Goal: Information Seeking & Learning: Learn about a topic

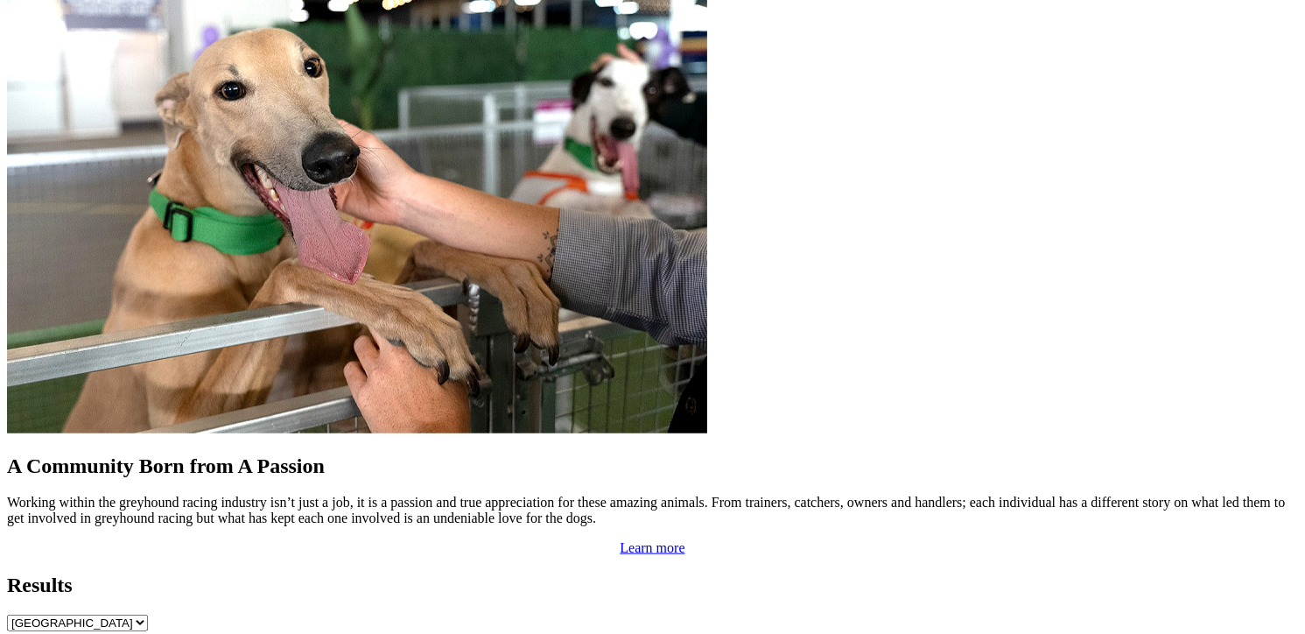
scroll to position [1488, 0]
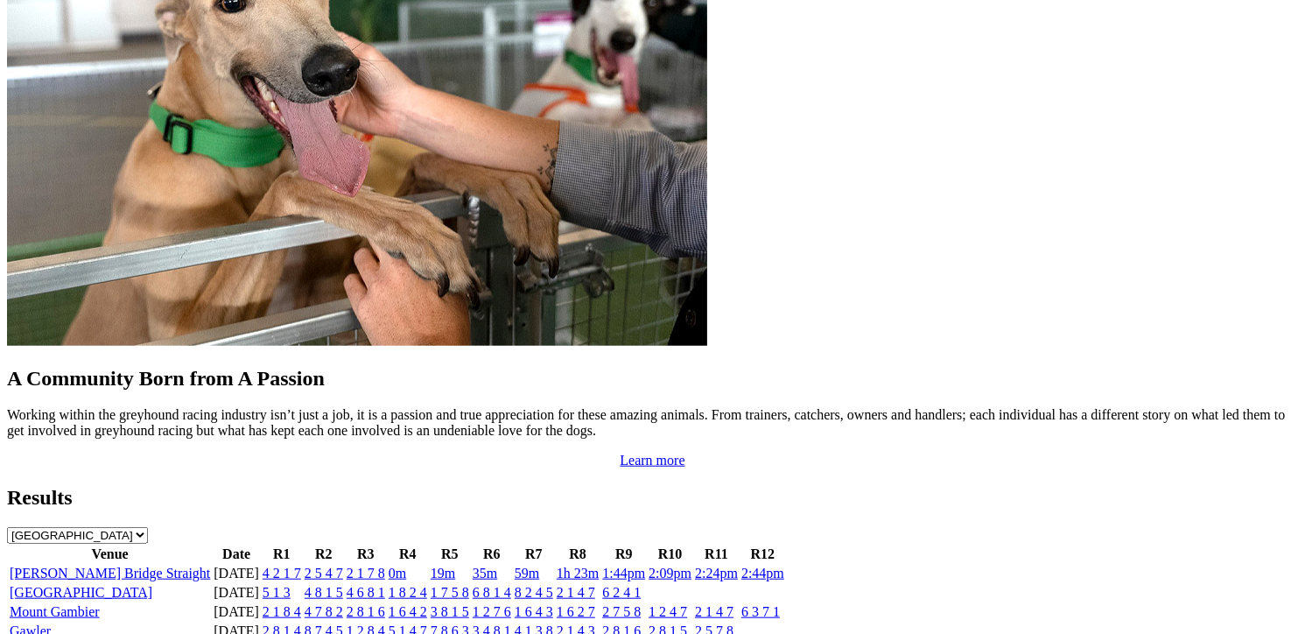
click at [152, 585] on link "[GEOGRAPHIC_DATA]" at bounding box center [81, 592] width 143 height 15
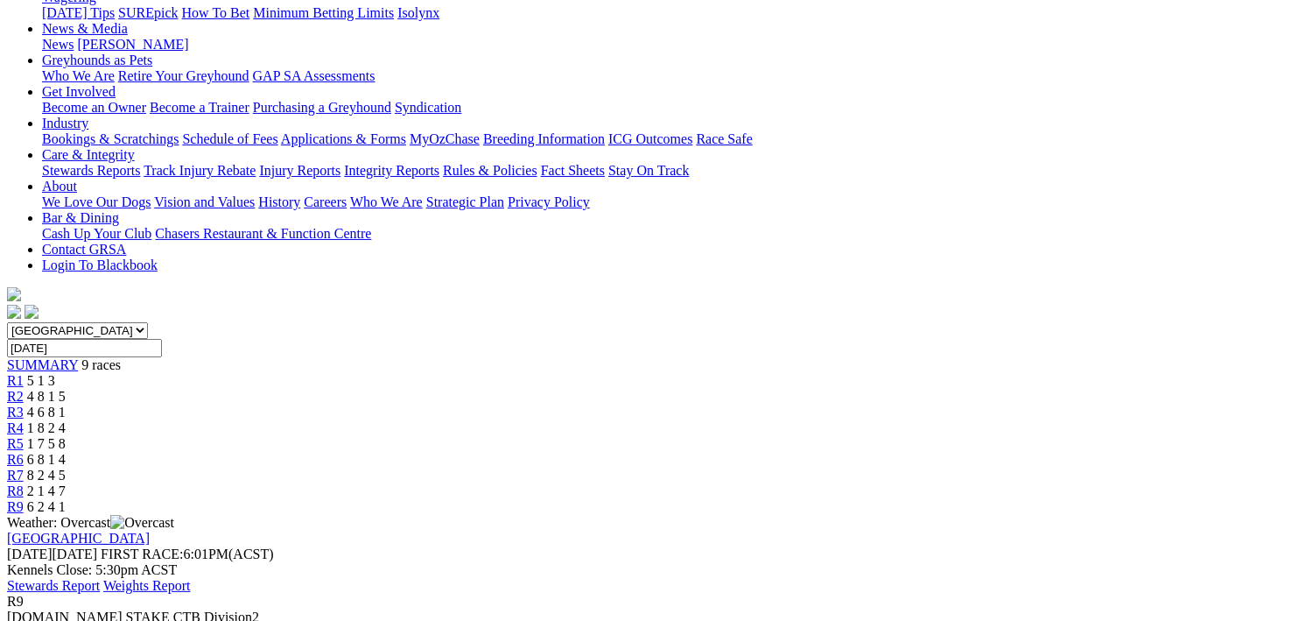
scroll to position [350, 0]
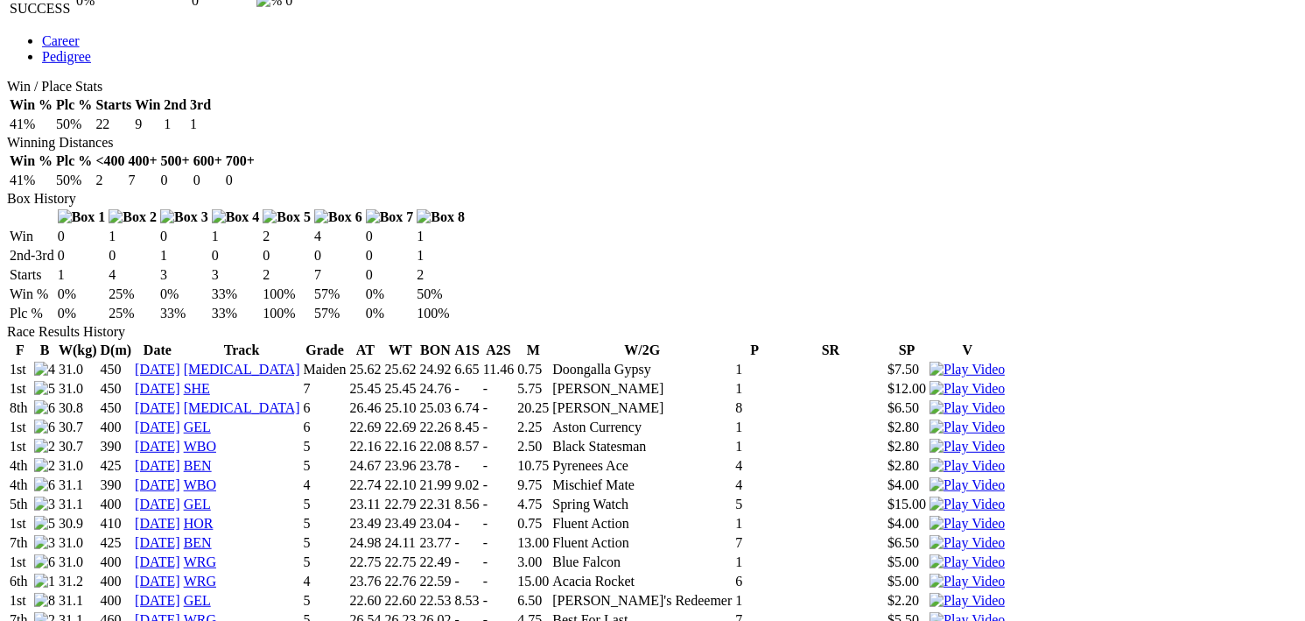
scroll to position [963, 0]
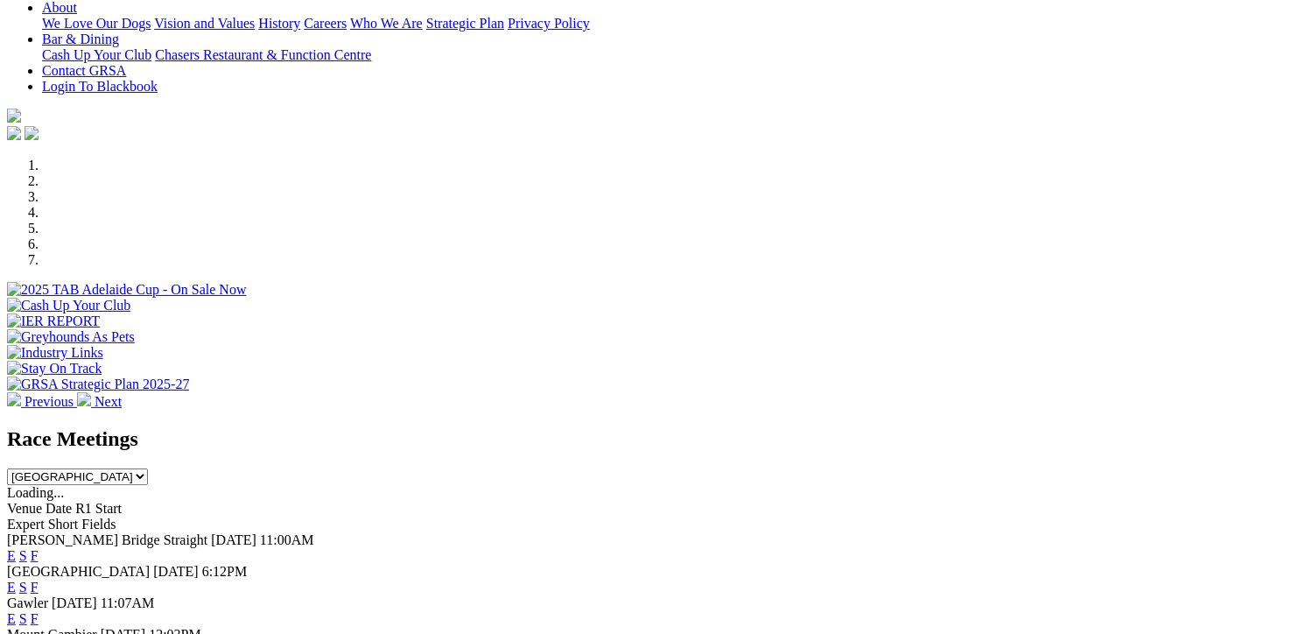
scroll to position [438, 0]
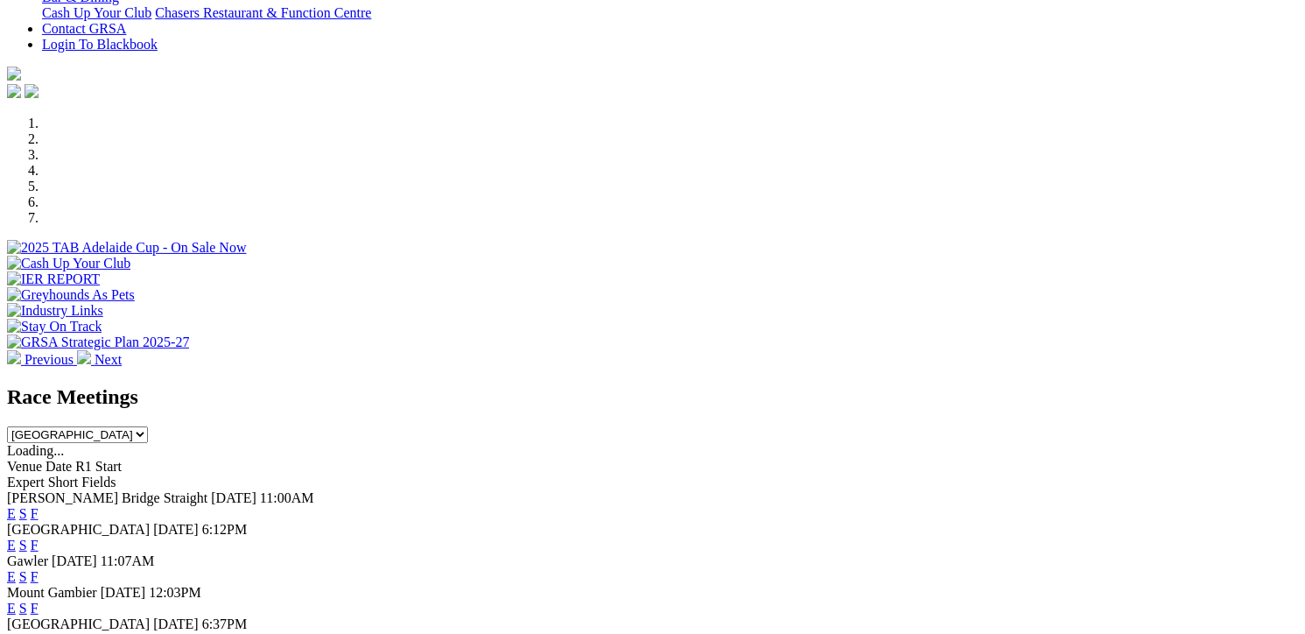
click at [39, 537] on link "F" at bounding box center [35, 544] width 8 height 15
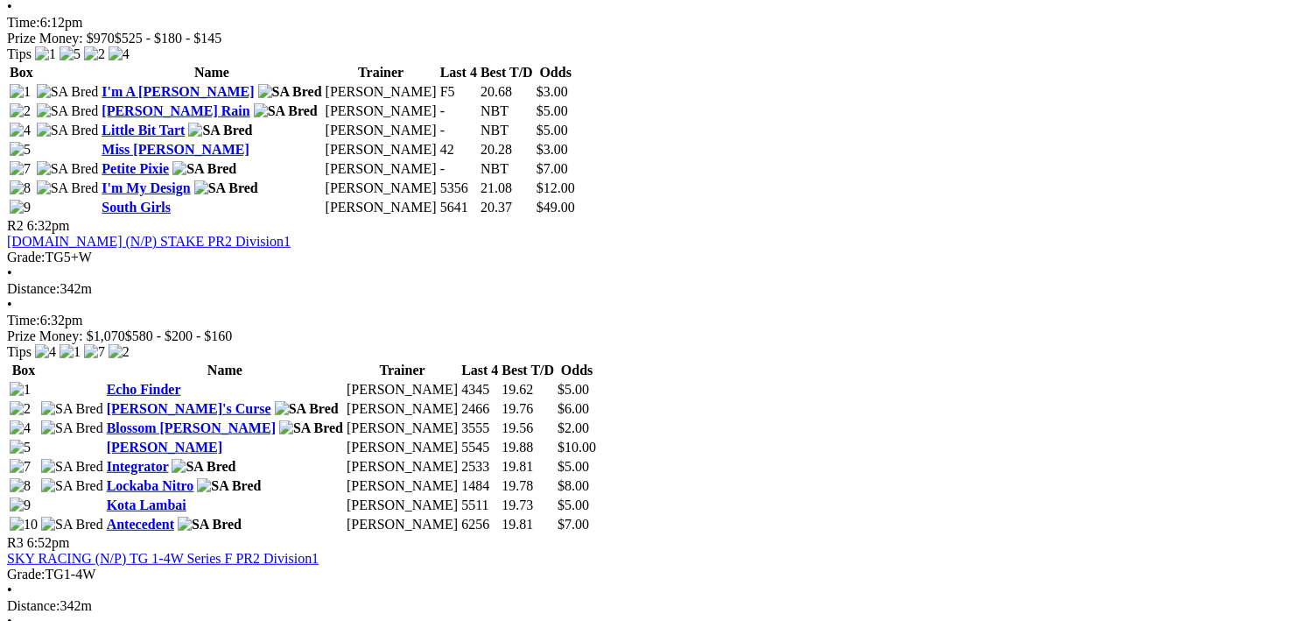
scroll to position [963, 0]
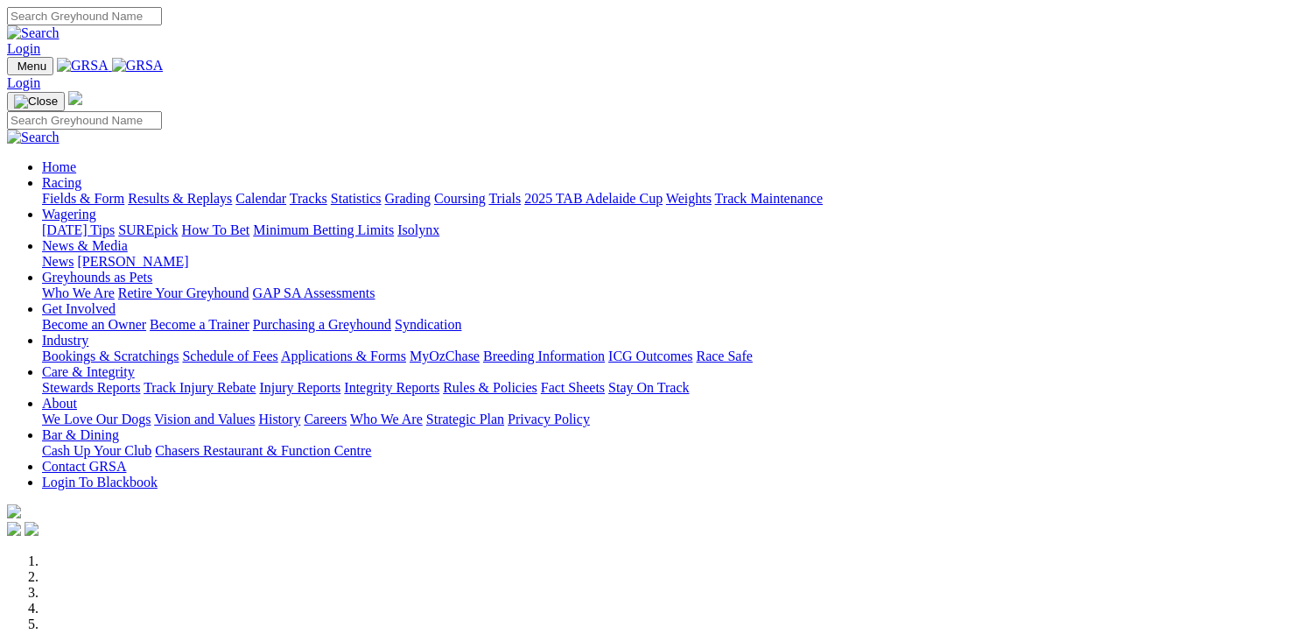
scroll to position [788, 0]
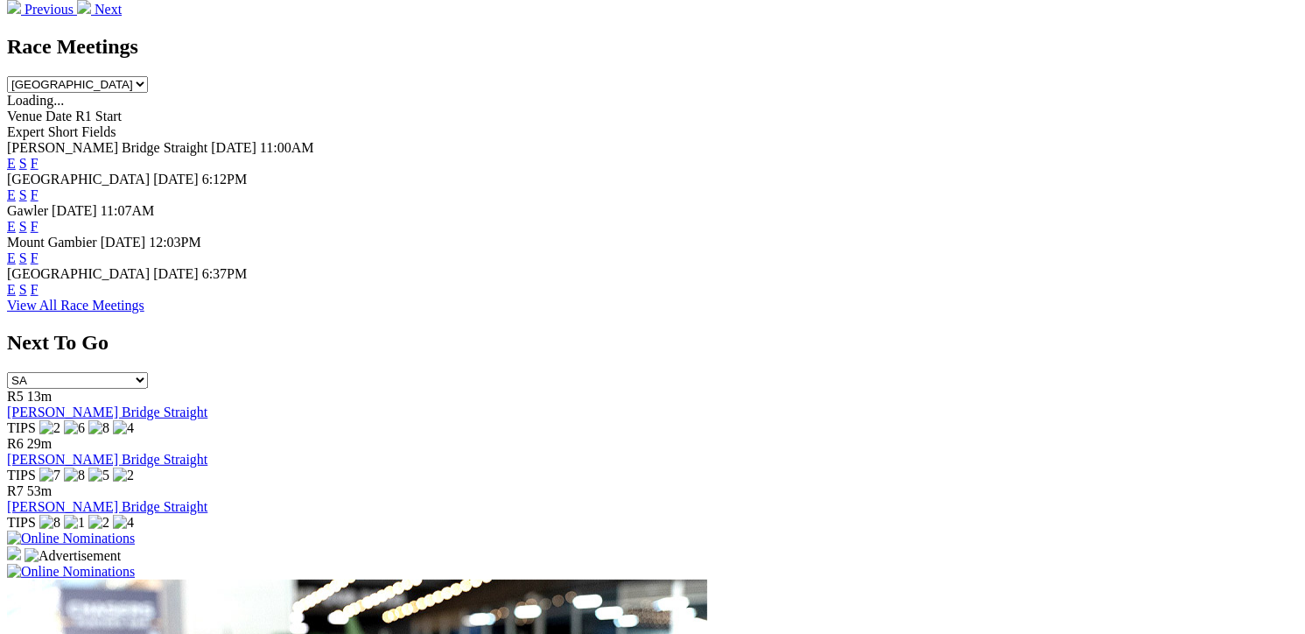
click at [39, 282] on link "F" at bounding box center [35, 289] width 8 height 15
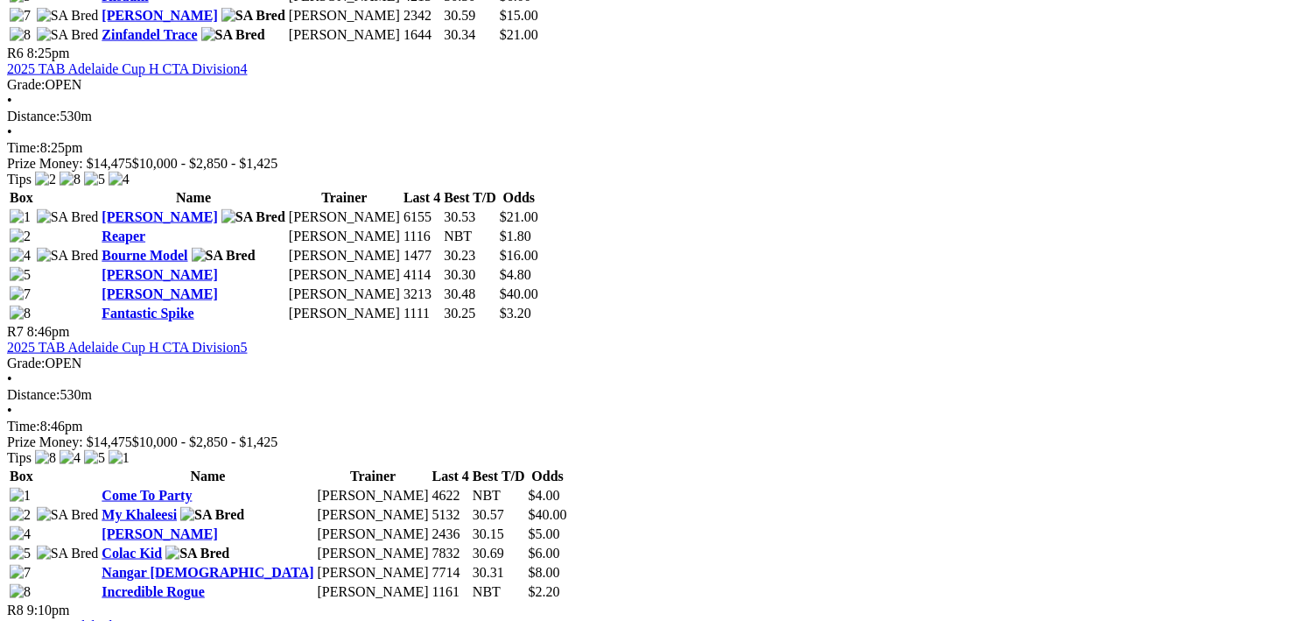
scroll to position [2363, 0]
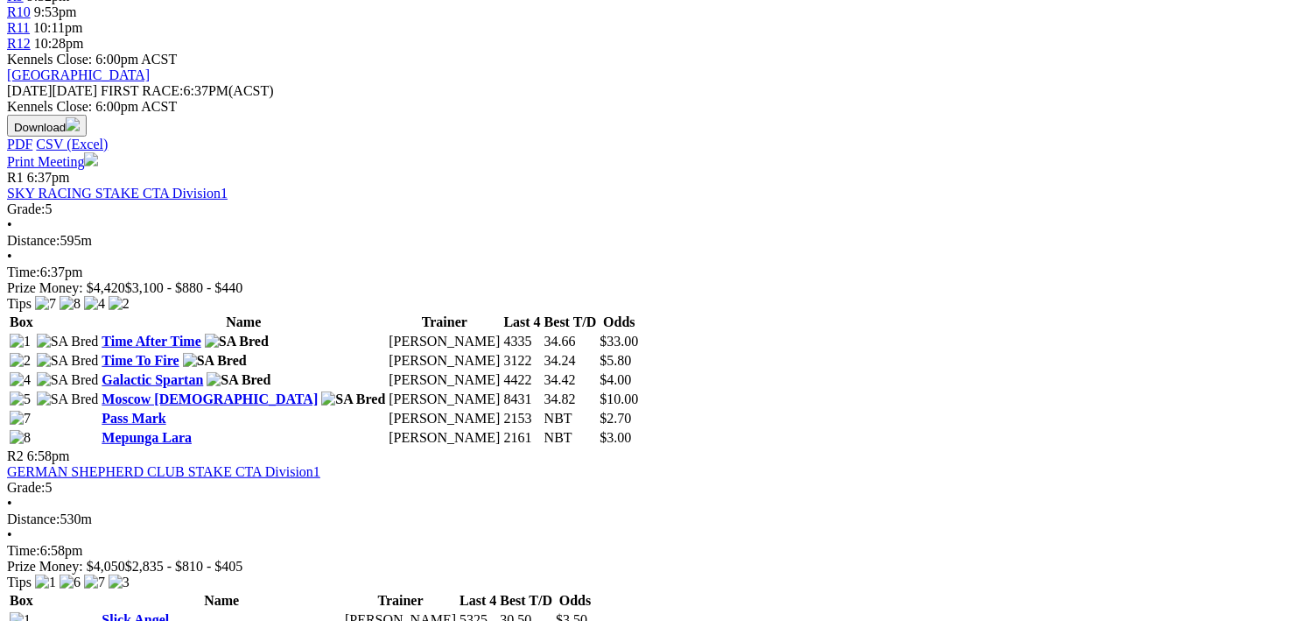
scroll to position [788, 0]
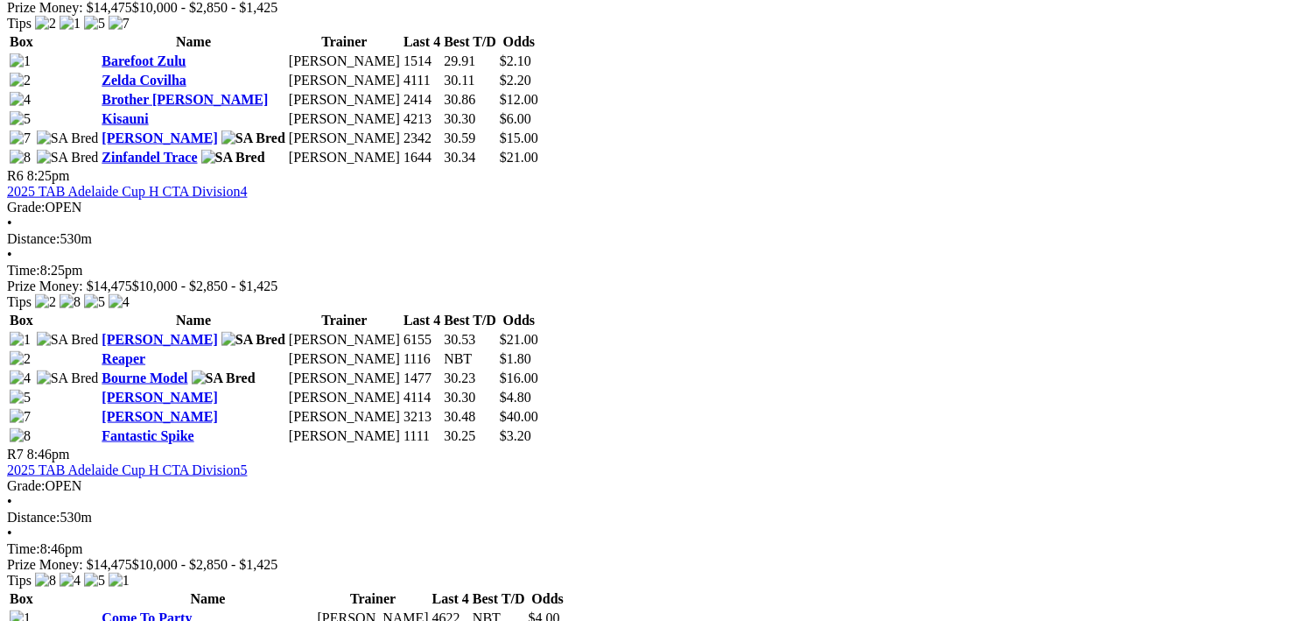
scroll to position [2276, 0]
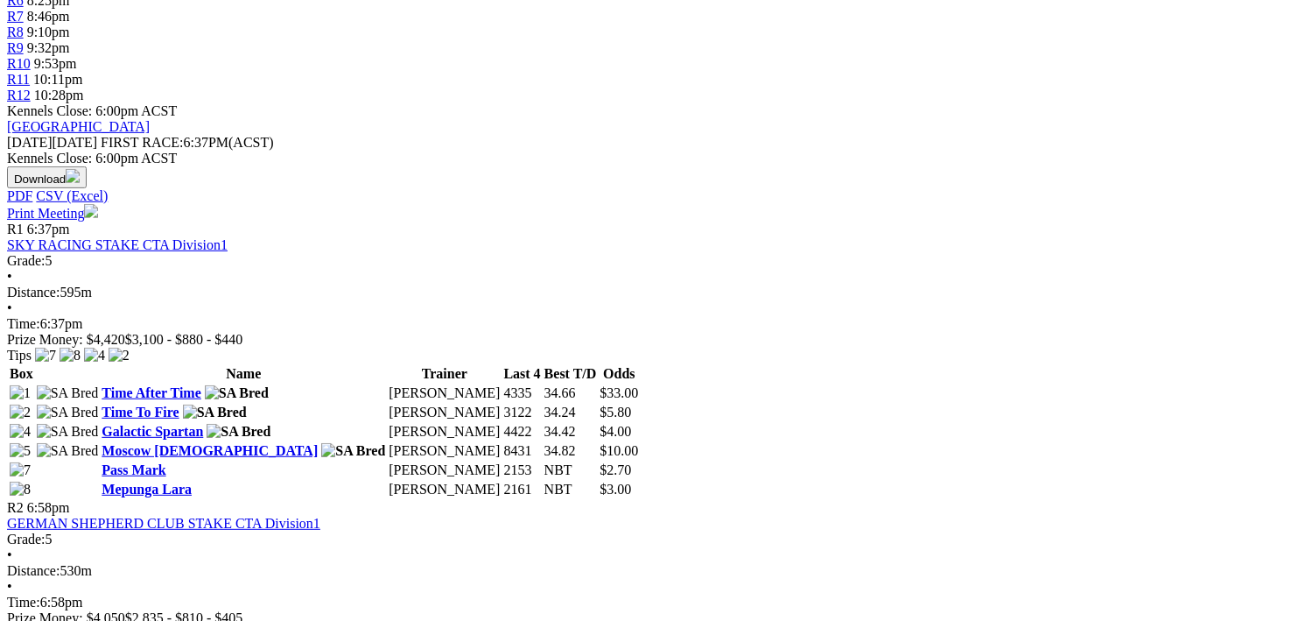
scroll to position [0, 92]
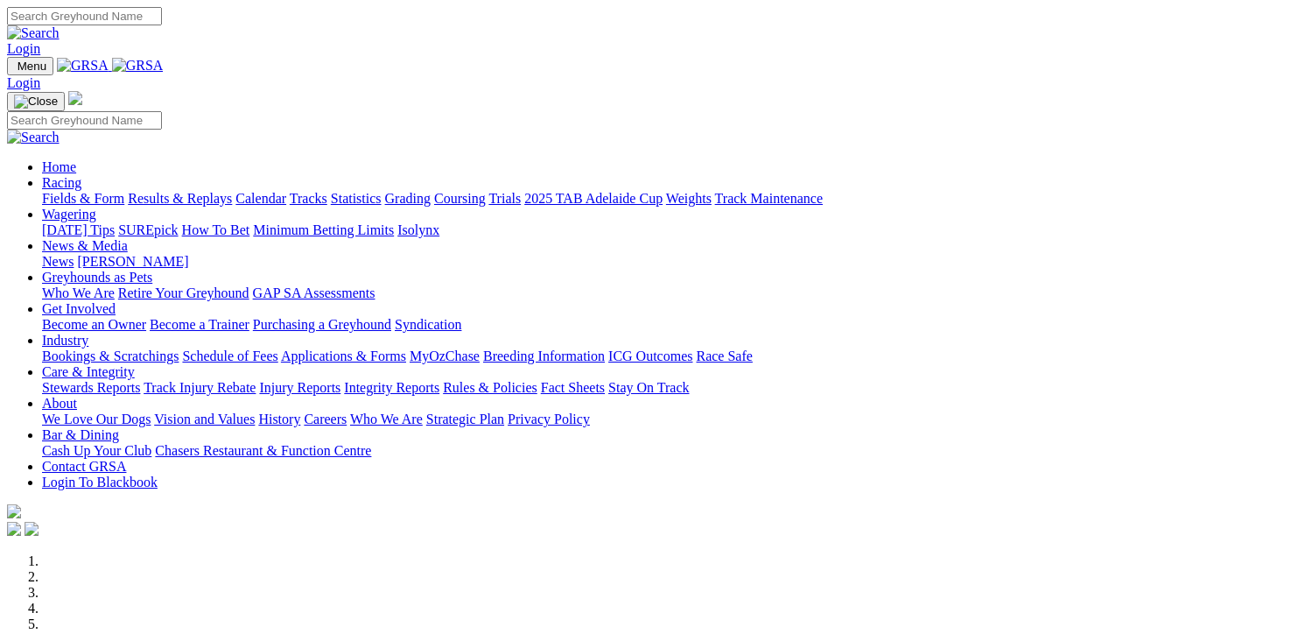
scroll to position [525, 0]
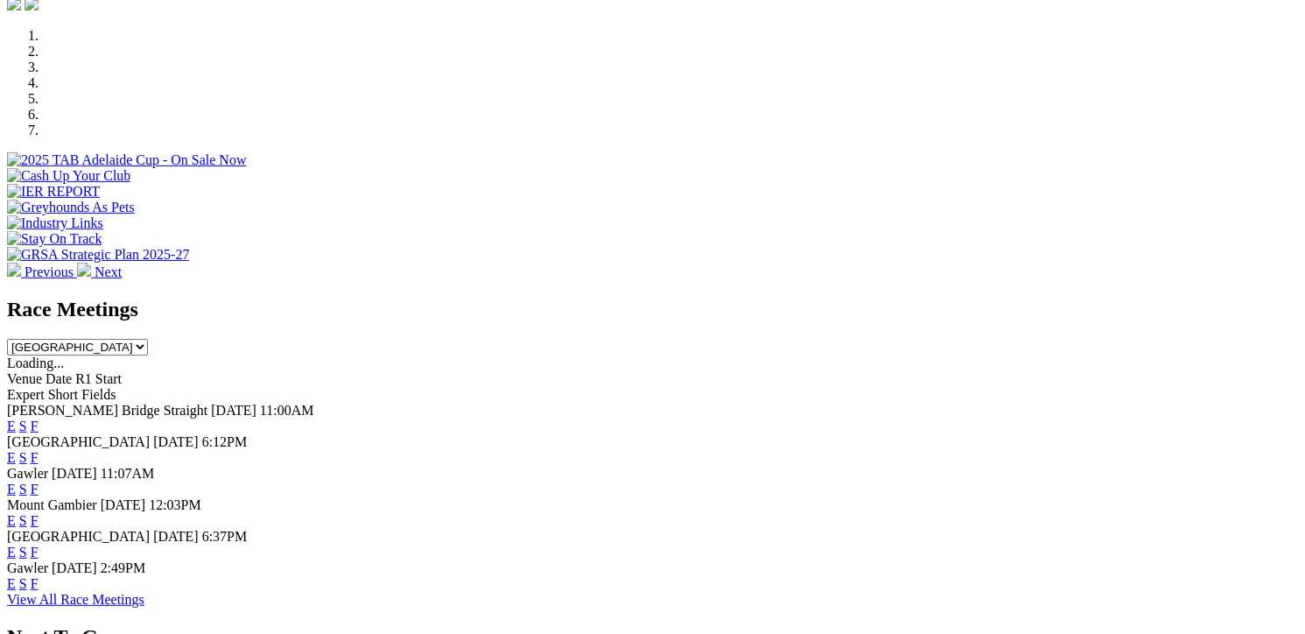
click at [39, 450] on link "F" at bounding box center [35, 457] width 8 height 15
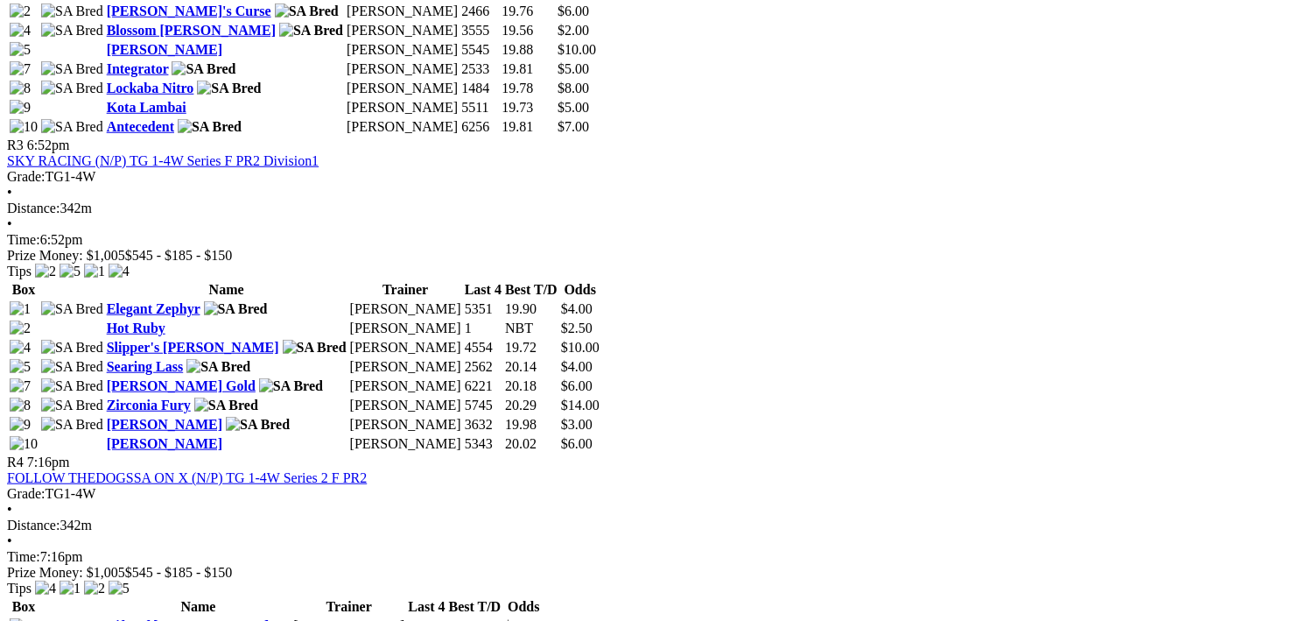
scroll to position [1401, 0]
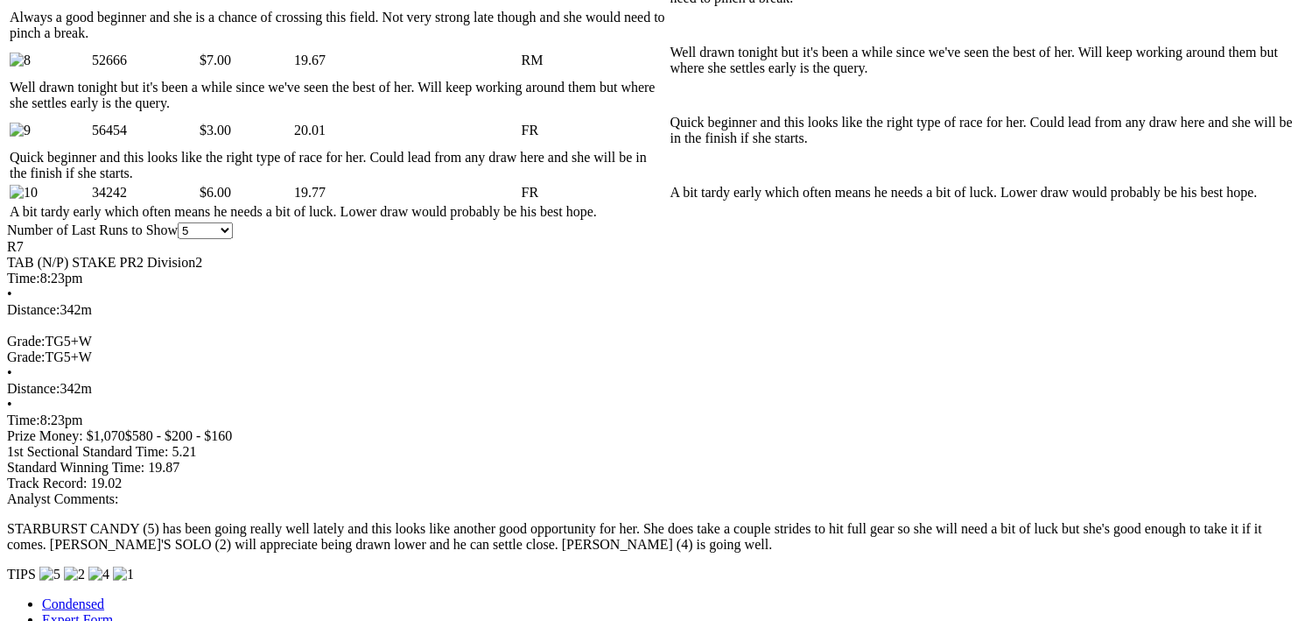
scroll to position [1313, 0]
